Goal: Browse casually

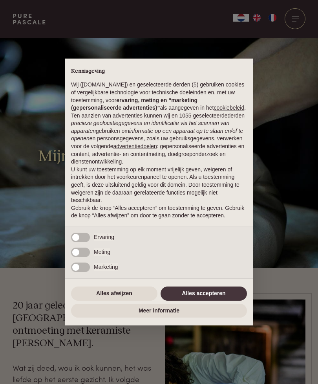
click at [110, 296] on button "Alles afwijzen" at bounding box center [114, 293] width 86 height 14
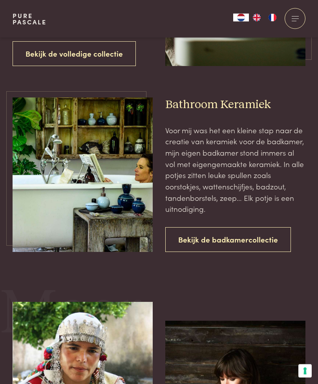
scroll to position [1162, 0]
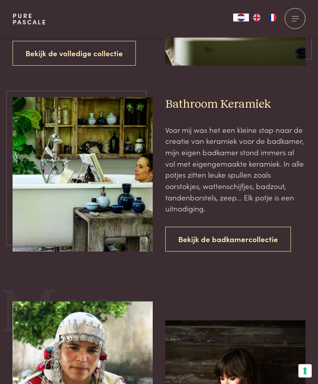
click at [192, 227] on link "Bekijk de badkamercollectie" at bounding box center [228, 239] width 126 height 25
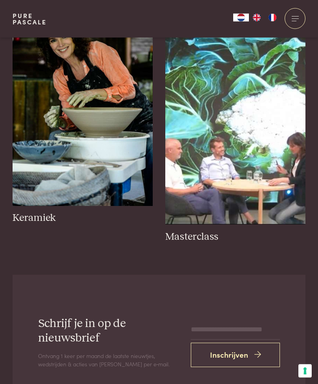
scroll to position [553, 0]
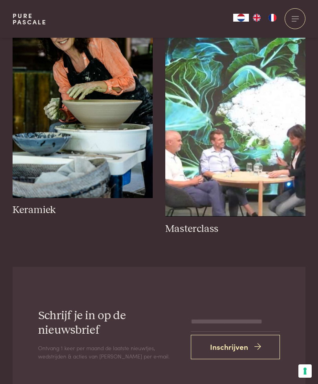
click at [31, 213] on h3 "Keramiek" at bounding box center [83, 210] width 140 height 13
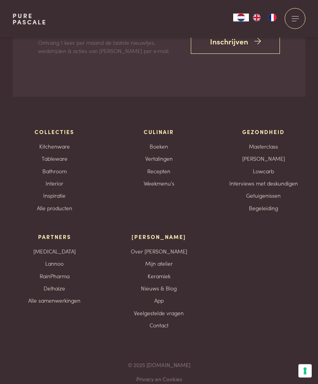
scroll to position [2059, 0]
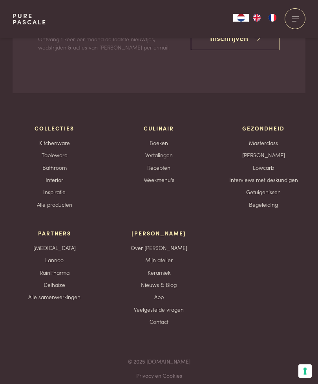
click at [45, 139] on link "Kitchenware" at bounding box center [54, 143] width 31 height 8
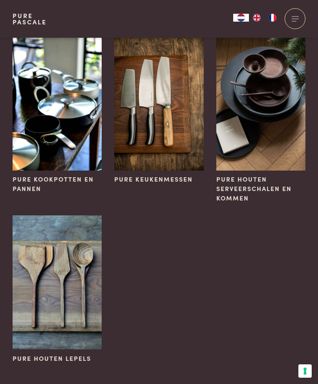
scroll to position [33, 0]
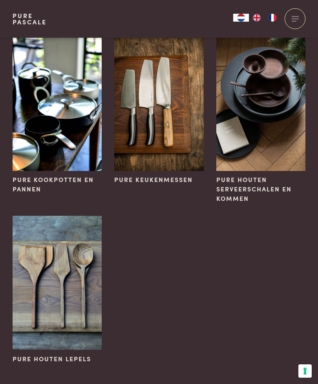
click at [230, 187] on span "Pure houten serveerschalen en kommen" at bounding box center [260, 189] width 89 height 28
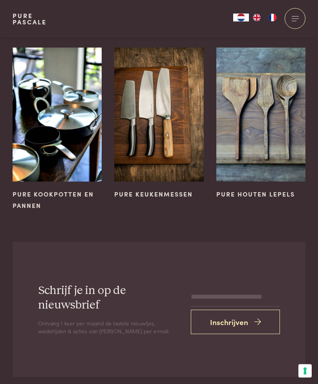
scroll to position [1254, 0]
click at [38, 189] on span "Pure kookpotten en pannen" at bounding box center [53, 199] width 81 height 20
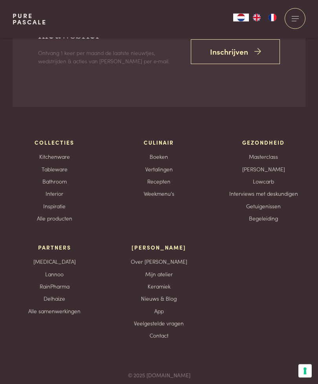
scroll to position [1485, 0]
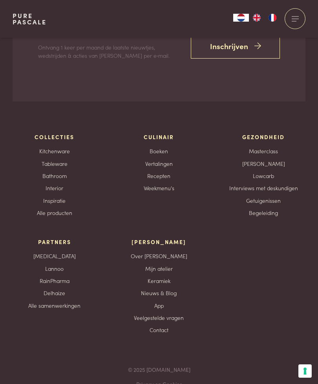
click at [45, 159] on link "Tableware" at bounding box center [55, 163] width 26 height 8
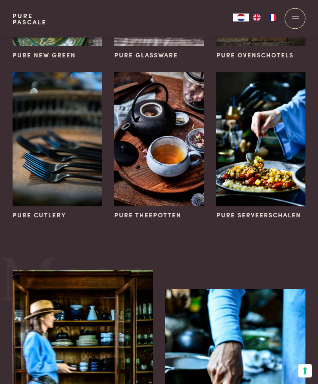
scroll to position [318, 0]
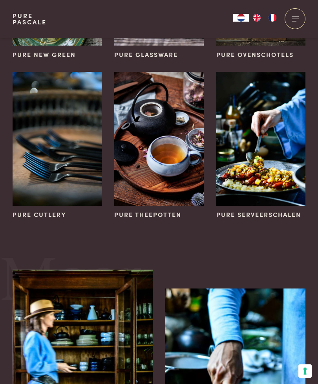
click at [126, 210] on span "Pure theepotten" at bounding box center [147, 214] width 67 height 9
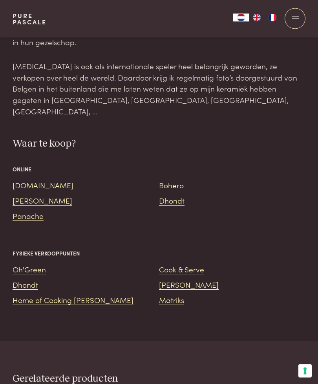
scroll to position [736, 0]
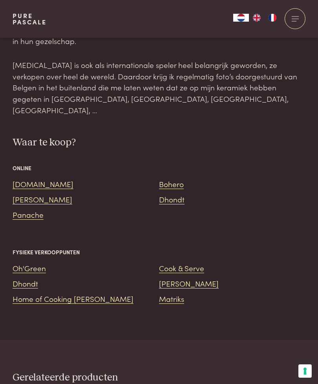
click at [22, 178] on link "[DOMAIN_NAME]" at bounding box center [43, 183] width 61 height 11
